Goal: Task Accomplishment & Management: Complete application form

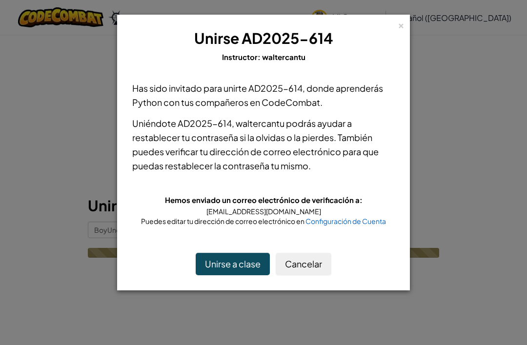
click at [284, 268] on button "Cancelar" at bounding box center [304, 264] width 56 height 22
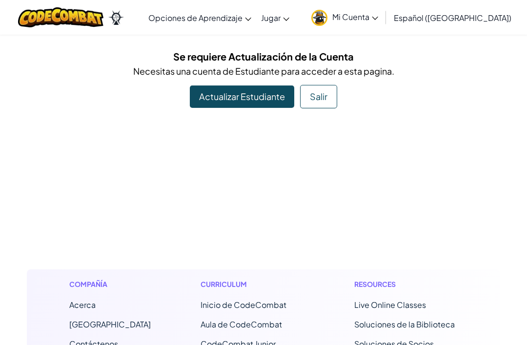
click at [240, 99] on link "Actualizar Estudiante" at bounding box center [242, 96] width 104 height 22
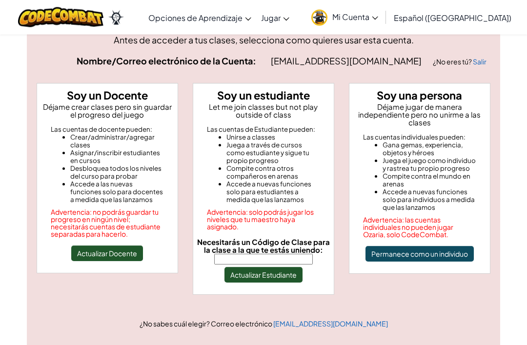
scroll to position [48, 0]
click at [275, 262] on input "Necesitarás un Código de Clase para la clase a la que te estás uniendo:" at bounding box center [263, 259] width 99 height 11
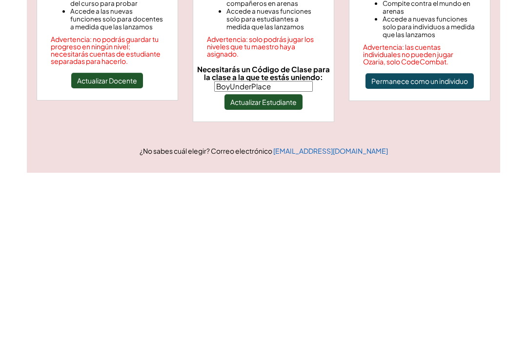
type input "BoyUnderPlace"
click at [265, 267] on button "Actualizar Estudiante" at bounding box center [263, 275] width 78 height 16
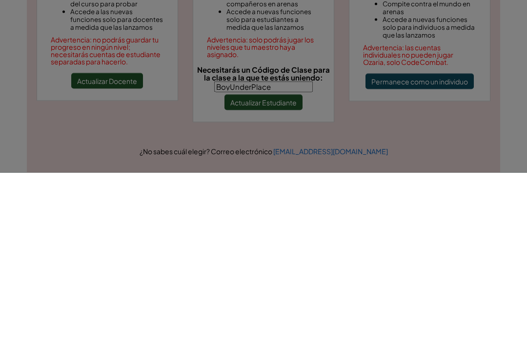
scroll to position [221, 0]
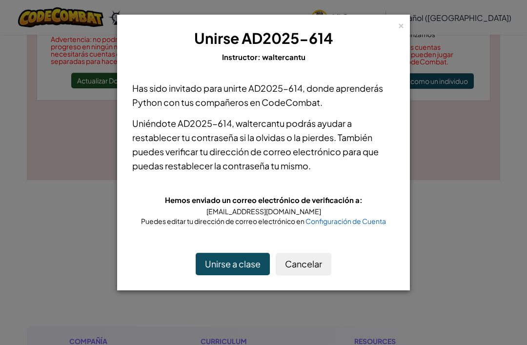
click at [226, 273] on button "Unirse a clase" at bounding box center [233, 264] width 74 height 22
click at [483, 159] on div "× Unirse AD2025-614 Instructor: waltercantu Has sido invitado para unirte AD202…" at bounding box center [263, 172] width 527 height 345
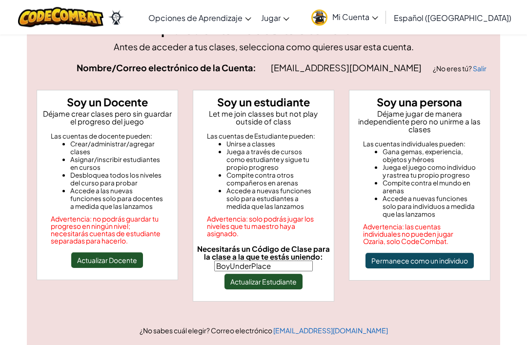
scroll to position [0, 0]
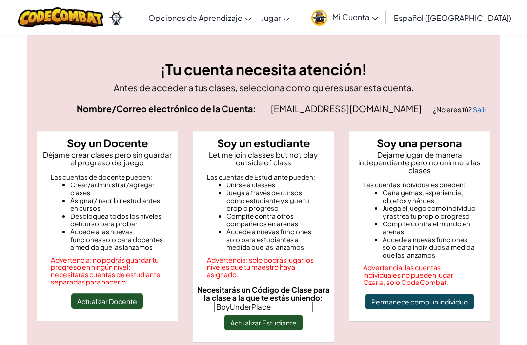
click at [0, 0] on link "Inicio de CodeCombat" at bounding box center [0, 0] width 0 height 0
